Goal: Navigation & Orientation: Find specific page/section

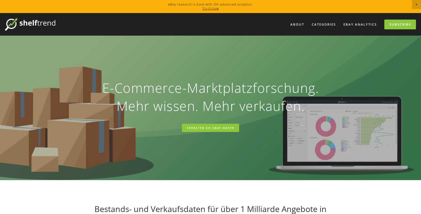
click at [356, 29] on nav "About Categories Auto Parts Electronics Fashion Home & Garden" at bounding box center [235, 25] width 360 height 10
click at [356, 25] on link "eBay Analytics" at bounding box center [360, 24] width 40 height 8
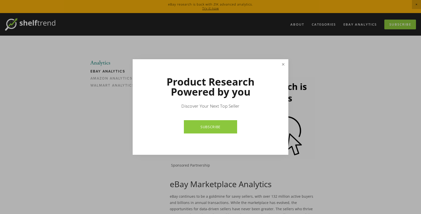
click at [284, 65] on link "Close" at bounding box center [283, 64] width 9 height 9
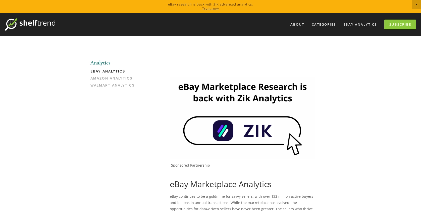
click at [212, 9] on link "Try it now" at bounding box center [210, 8] width 17 height 5
click at [415, 3] on span "Close Announcement" at bounding box center [416, 4] width 9 height 9
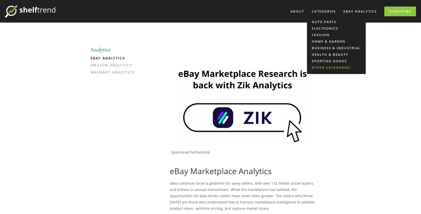
click at [325, 68] on link "Other Categories" at bounding box center [336, 67] width 59 height 7
